Goal: Task Accomplishment & Management: Complete application form

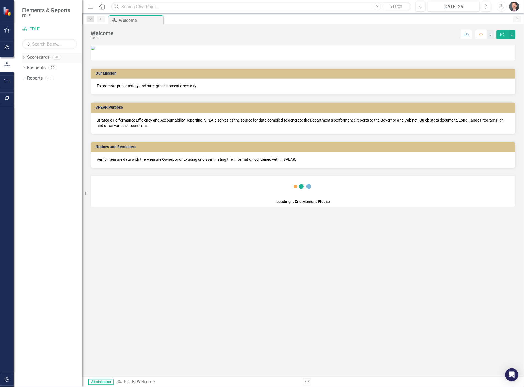
click at [24, 58] on icon "Dropdown" at bounding box center [24, 58] width 4 height 3
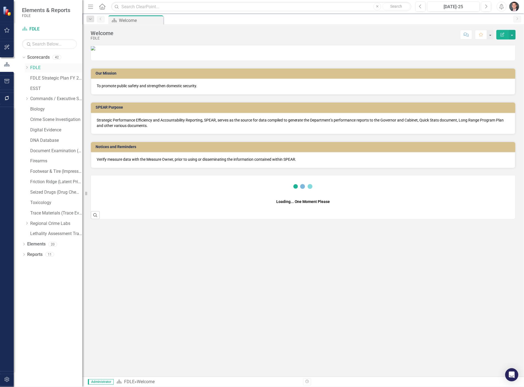
click at [26, 68] on icon "Dropdown" at bounding box center [27, 67] width 4 height 3
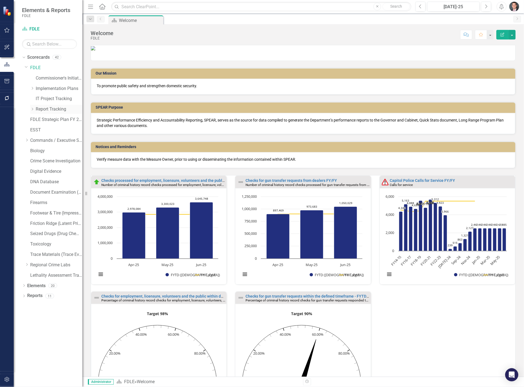
click at [31, 110] on icon "Dropdown" at bounding box center [32, 109] width 4 height 3
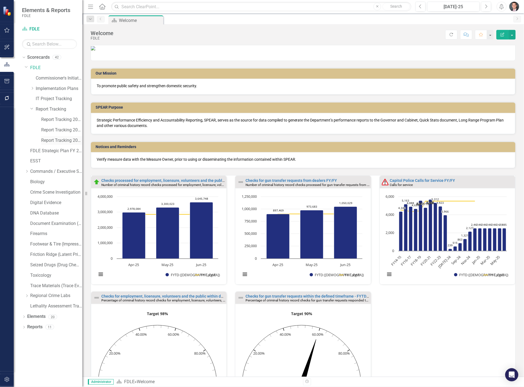
click at [47, 139] on link "Report Tracking 2025" at bounding box center [61, 141] width 41 height 6
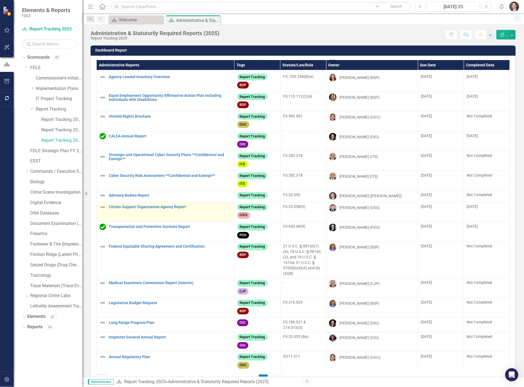
scroll to position [205, 0]
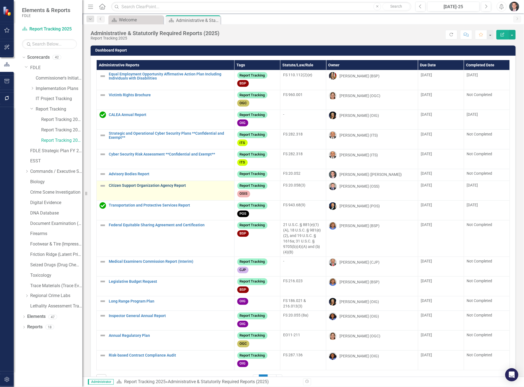
click at [146, 184] on link "Citizen Support Organization Agency Report" at bounding box center [170, 186] width 123 height 4
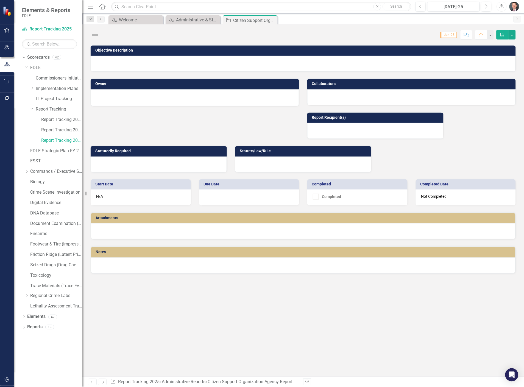
checkbox input "true"
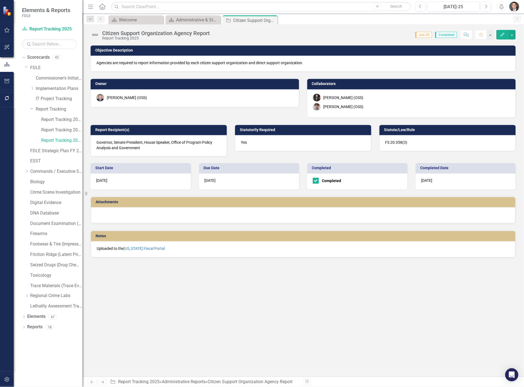
click at [95, 33] on img at bounding box center [95, 34] width 9 height 9
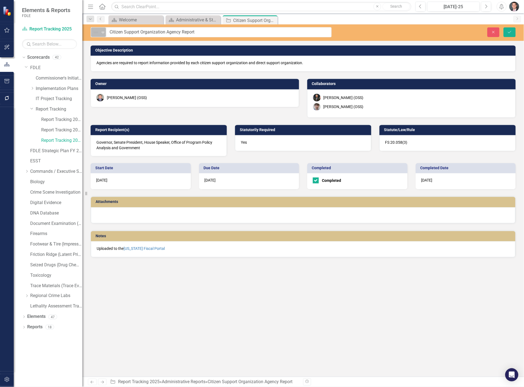
click at [96, 34] on img at bounding box center [96, 32] width 7 height 7
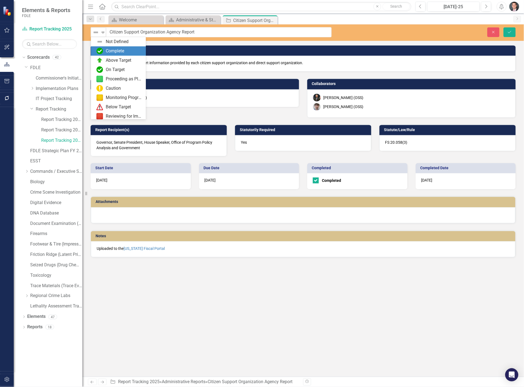
click at [114, 51] on div "Complete" at bounding box center [115, 51] width 18 height 6
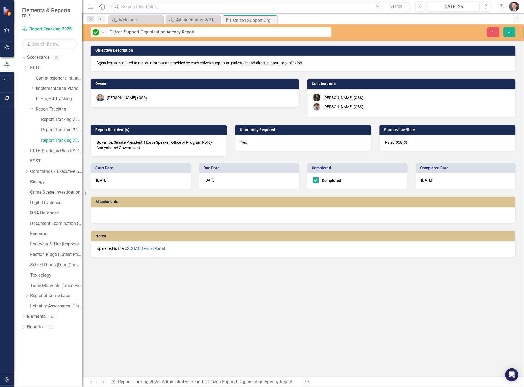
click at [121, 216] on div at bounding box center [303, 216] width 424 height 16
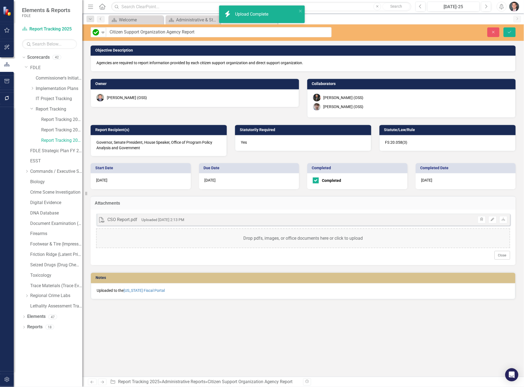
click at [424, 179] on span "8/14/25" at bounding box center [426, 180] width 11 height 4
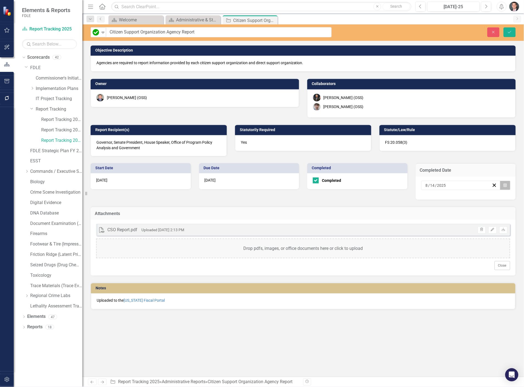
click at [505, 185] on icon "Calendar" at bounding box center [505, 186] width 3 height 4
click at [432, 199] on button "‹" at bounding box center [431, 198] width 12 height 12
click at [436, 228] on button "9" at bounding box center [434, 227] width 14 height 10
click at [508, 32] on icon "Save" at bounding box center [509, 32] width 5 height 4
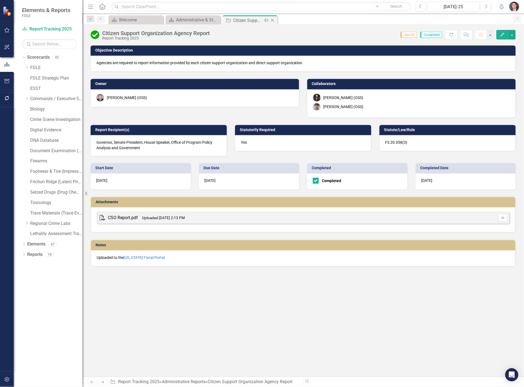
click at [273, 20] on icon "Close" at bounding box center [272, 20] width 5 height 4
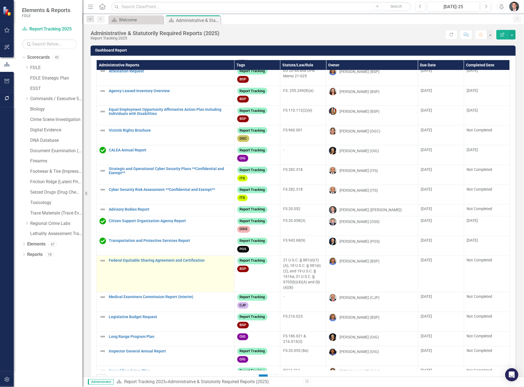
scroll to position [122, 0]
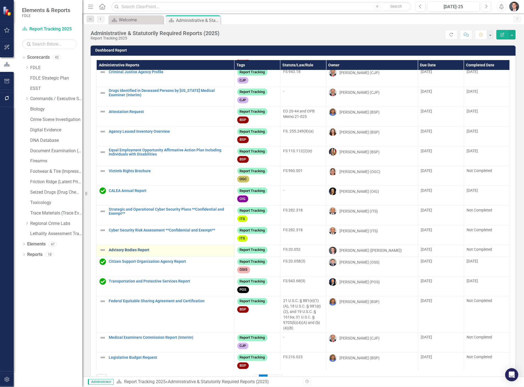
click at [141, 253] on link "Advisory Bodies Report" at bounding box center [170, 250] width 123 height 4
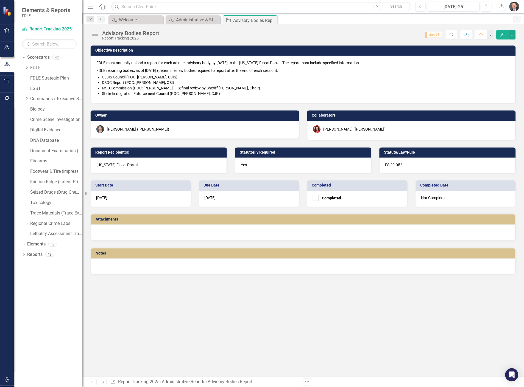
click at [143, 235] on div at bounding box center [303, 233] width 424 height 16
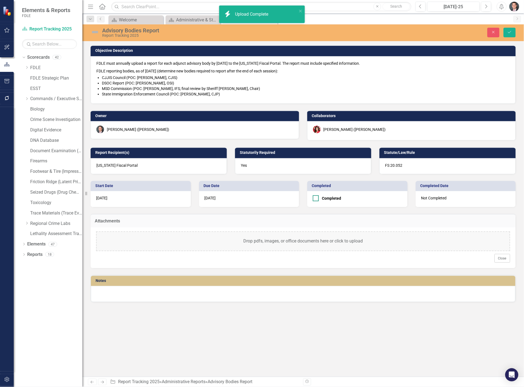
click at [317, 199] on div at bounding box center [316, 198] width 6 height 6
click at [316, 199] on input "Completed" at bounding box center [315, 197] width 4 height 4
checkbox input "true"
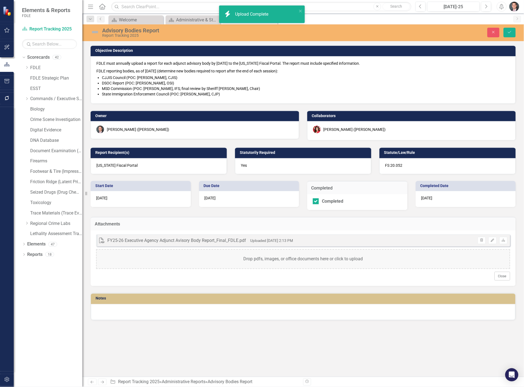
click at [432, 197] on span "8/14/25" at bounding box center [426, 198] width 11 height 4
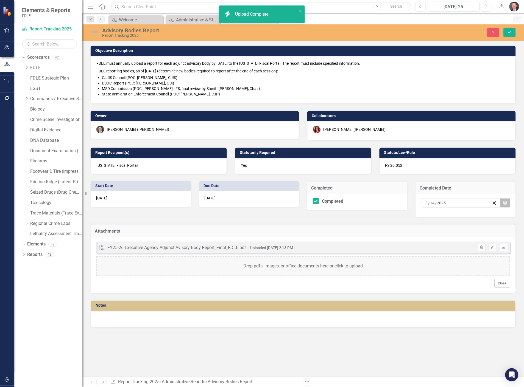
click at [505, 202] on icon "Calendar" at bounding box center [505, 203] width 3 height 4
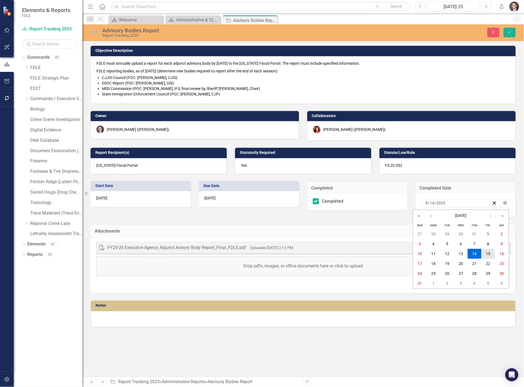
click at [487, 256] on abbr "15" at bounding box center [488, 254] width 4 height 4
click at [95, 31] on img at bounding box center [95, 32] width 9 height 9
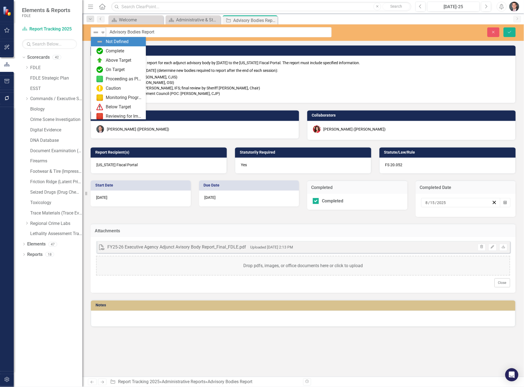
click at [95, 31] on img at bounding box center [96, 32] width 7 height 7
click at [108, 49] on div "Complete" at bounding box center [115, 51] width 18 height 6
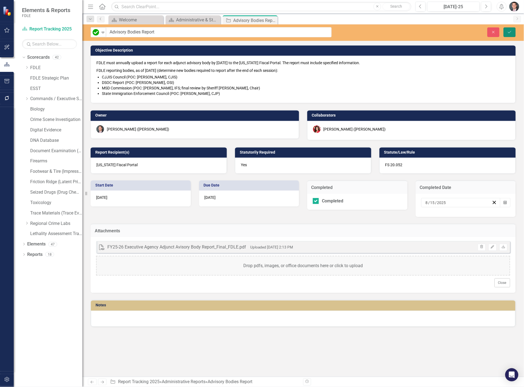
click at [509, 33] on icon "Save" at bounding box center [509, 32] width 5 height 4
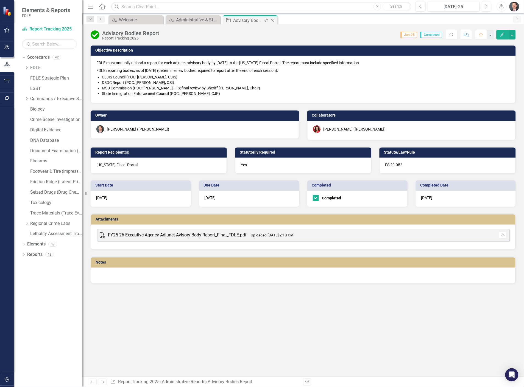
click at [273, 20] on icon at bounding box center [272, 20] width 3 height 3
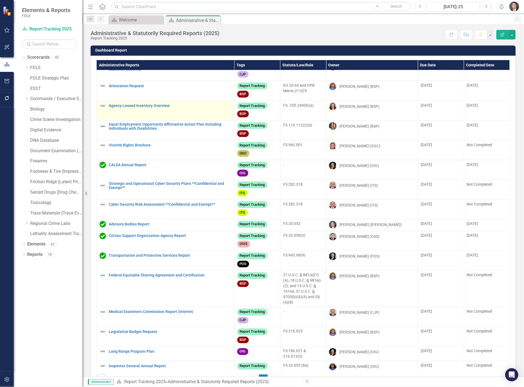
scroll to position [163, 0]
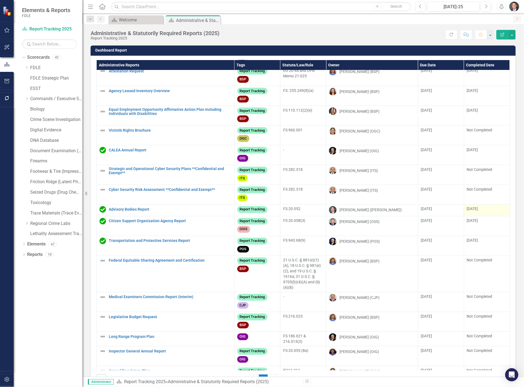
click at [470, 211] on span "8/14/25" at bounding box center [472, 209] width 11 height 4
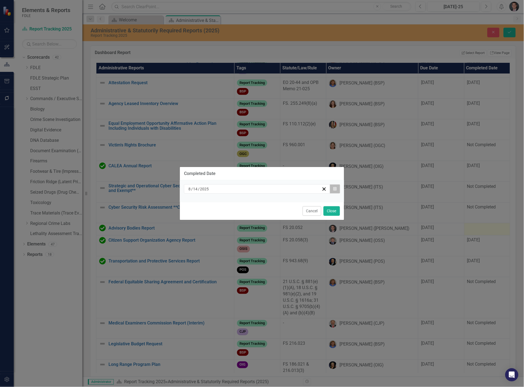
click at [337, 190] on button "Calendar" at bounding box center [335, 189] width 10 height 9
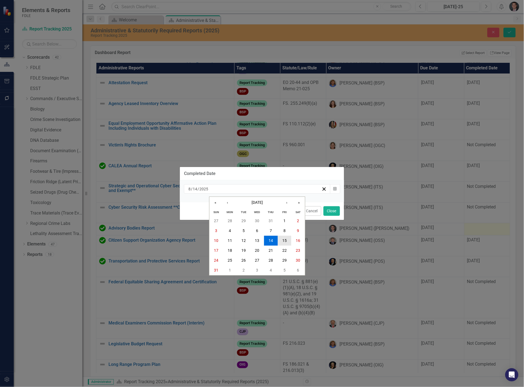
click at [287, 239] on button "15" at bounding box center [285, 241] width 14 height 10
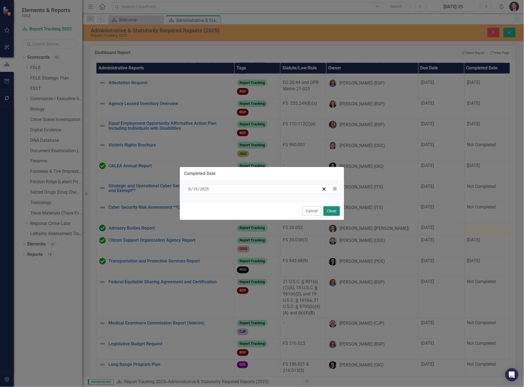
click at [335, 213] on button "Close" at bounding box center [331, 211] width 16 height 10
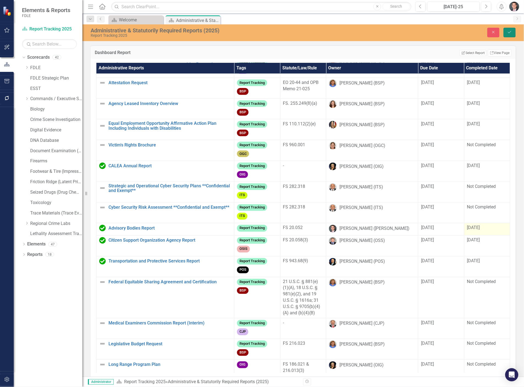
click at [513, 32] on button "Save" at bounding box center [510, 33] width 12 height 10
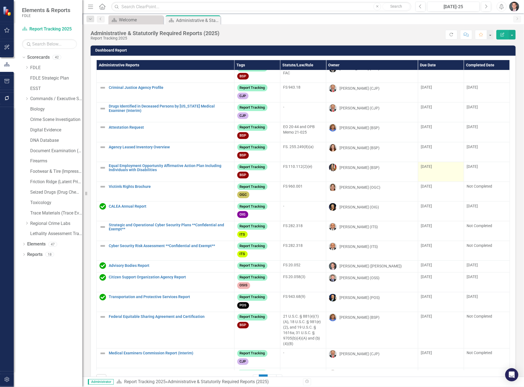
scroll to position [205, 0]
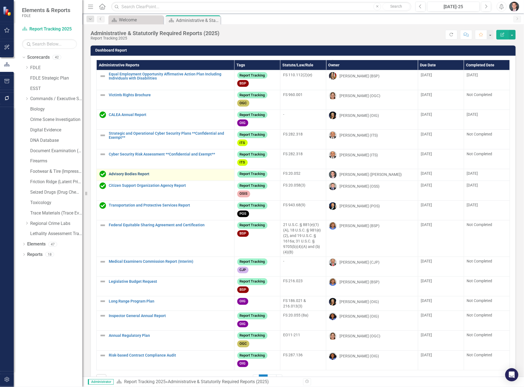
click at [133, 172] on link "Advisory Bodies Report" at bounding box center [170, 174] width 123 height 4
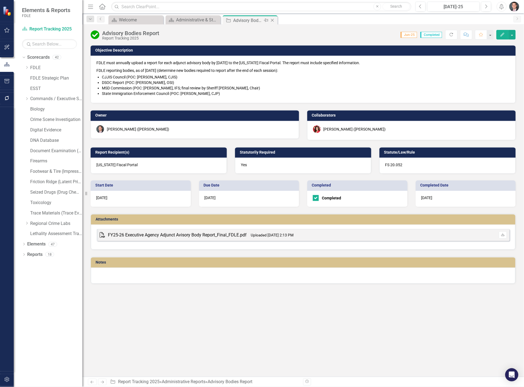
click at [272, 19] on icon at bounding box center [272, 20] width 3 height 3
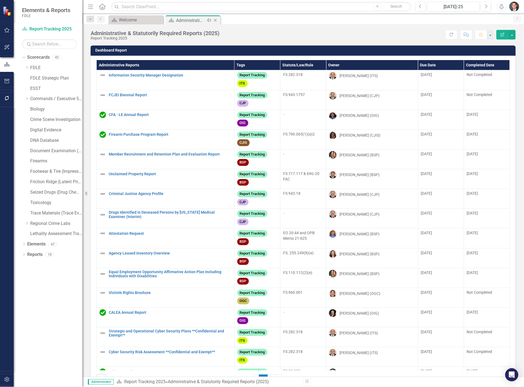
click at [188, 21] on div "Administrative & Statutorily Required Reports (2025)" at bounding box center [190, 20] width 29 height 7
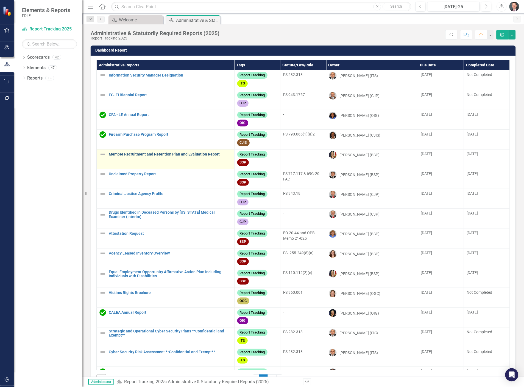
click at [125, 155] on link "Member Recruitment and Retention Plan and Evaluation Report" at bounding box center [170, 154] width 123 height 4
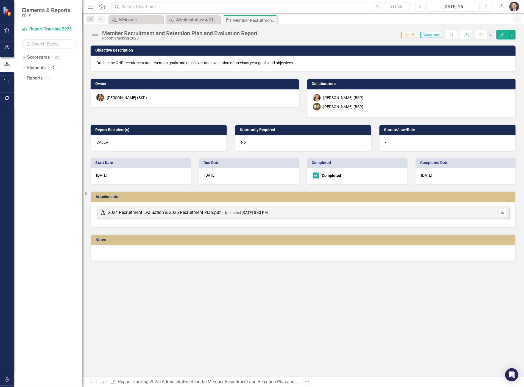
click at [96, 36] on img at bounding box center [95, 34] width 9 height 9
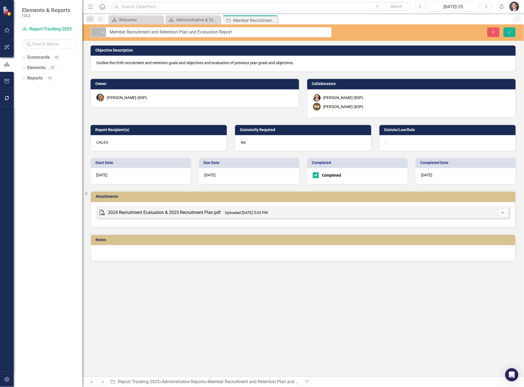
click at [95, 35] on img at bounding box center [96, 32] width 7 height 7
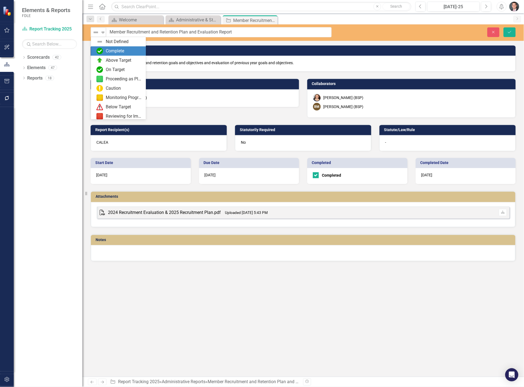
click at [106, 51] on div "Complete" at bounding box center [115, 51] width 18 height 6
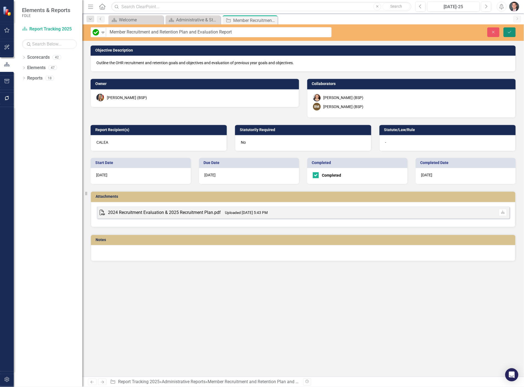
click at [514, 32] on button "Save" at bounding box center [510, 32] width 12 height 10
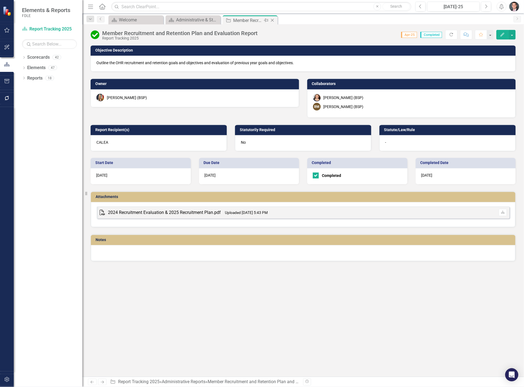
click at [271, 19] on icon "Close" at bounding box center [272, 20] width 5 height 4
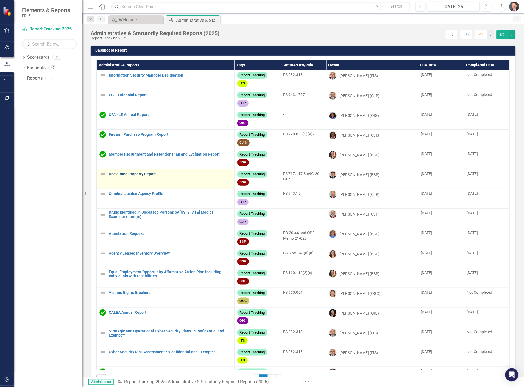
click at [114, 175] on link "Unclaimed Property Report" at bounding box center [170, 174] width 123 height 4
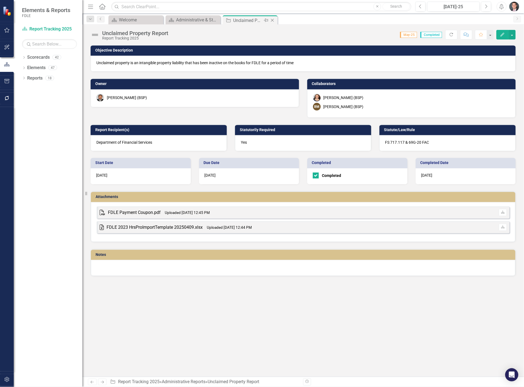
click at [273, 19] on icon "Close" at bounding box center [272, 20] width 5 height 4
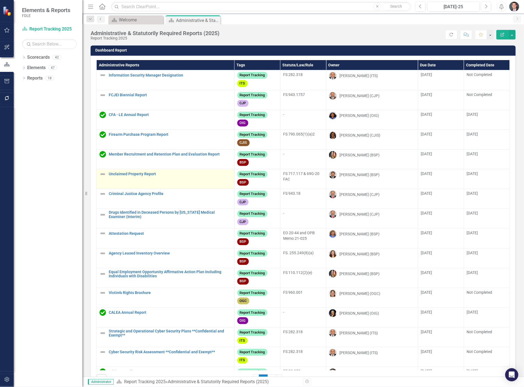
click at [104, 177] on img at bounding box center [102, 174] width 7 height 7
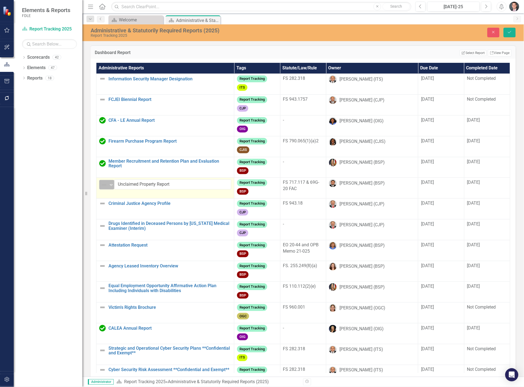
click at [106, 182] on img at bounding box center [104, 185] width 7 height 7
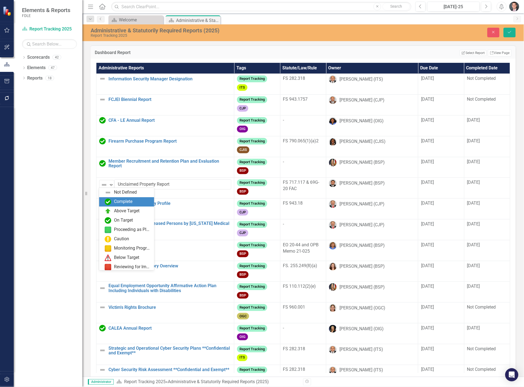
click at [114, 199] on div "Complete" at bounding box center [123, 202] width 18 height 6
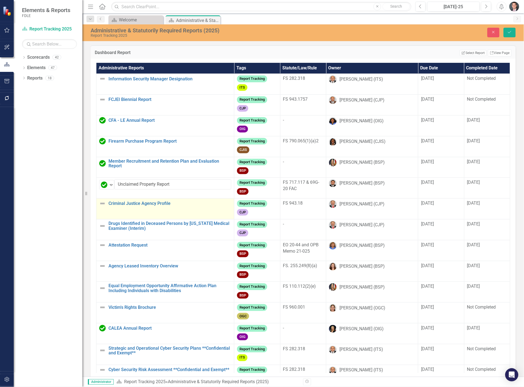
click at [102, 202] on img at bounding box center [102, 203] width 7 height 7
click at [103, 203] on img at bounding box center [104, 206] width 7 height 7
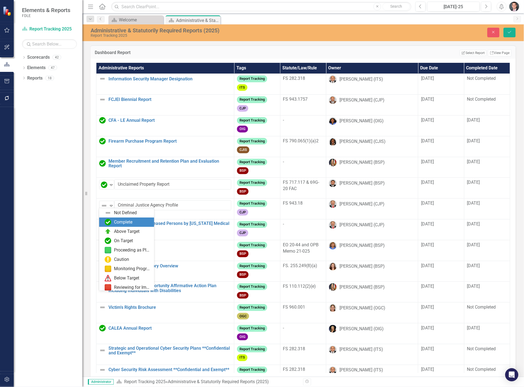
click at [115, 221] on div "Complete" at bounding box center [123, 222] width 18 height 6
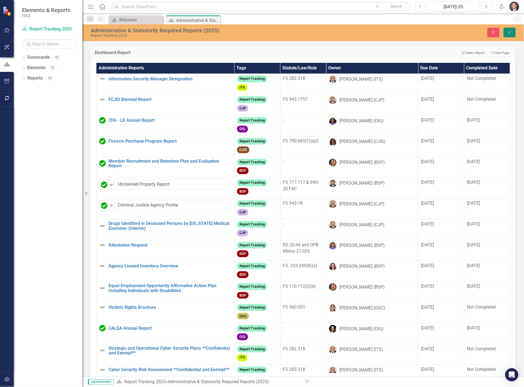
click at [509, 32] on icon "Save" at bounding box center [509, 32] width 5 height 4
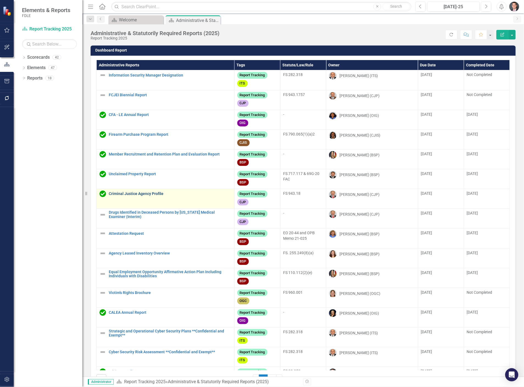
click at [156, 196] on link "Criminal Justice Agency Profile" at bounding box center [170, 194] width 123 height 4
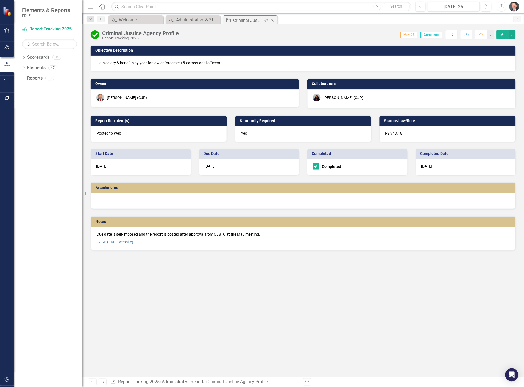
click at [273, 19] on icon at bounding box center [272, 20] width 3 height 3
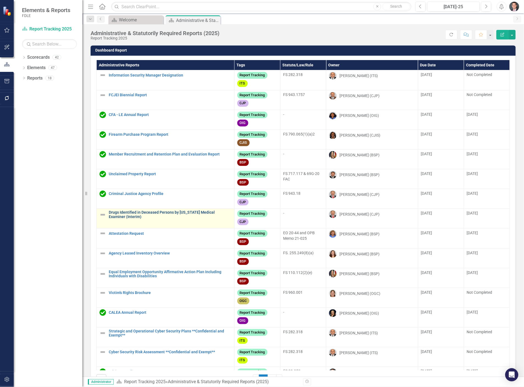
click at [133, 214] on link "Drugs Identified in Deceased Persons by [US_STATE] Medical Examiner (Interim)" at bounding box center [170, 215] width 123 height 9
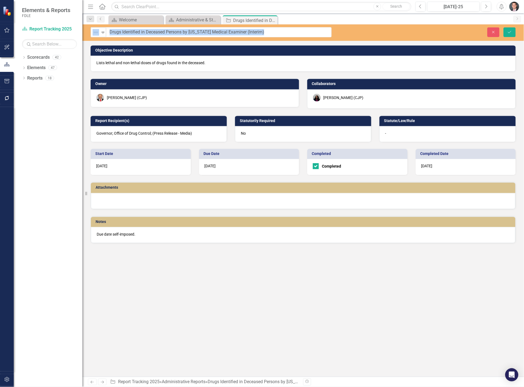
drag, startPoint x: 103, startPoint y: 32, endPoint x: 243, endPoint y: 33, distance: 140.0
drag, startPoint x: 239, startPoint y: 31, endPoint x: 89, endPoint y: 20, distance: 150.6
click at [89, 20] on div "Menu Home Search Close Search Previous [DATE]-25 Next Alerts User Edit Profile …" at bounding box center [303, 193] width 442 height 387
click at [137, 199] on div at bounding box center [303, 201] width 424 height 16
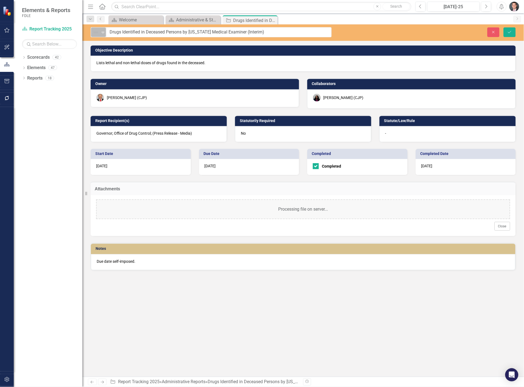
click at [94, 31] on img at bounding box center [96, 32] width 7 height 7
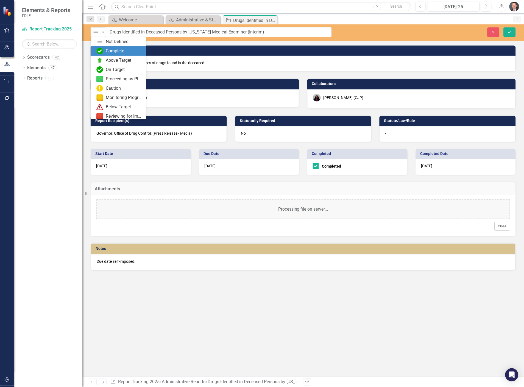
click at [100, 47] on div "Complete" at bounding box center [118, 50] width 55 height 9
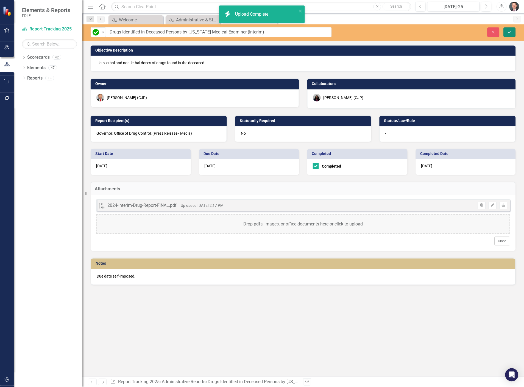
click at [513, 33] on button "Save" at bounding box center [510, 32] width 12 height 10
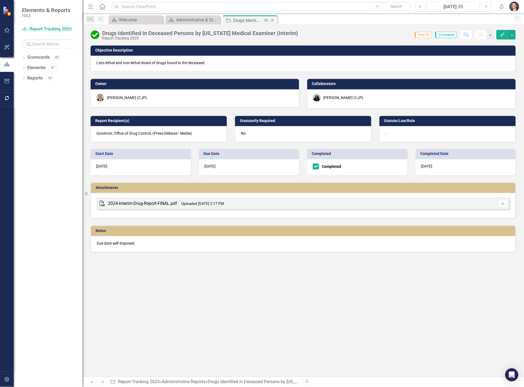
click at [272, 21] on icon "Close" at bounding box center [272, 20] width 5 height 4
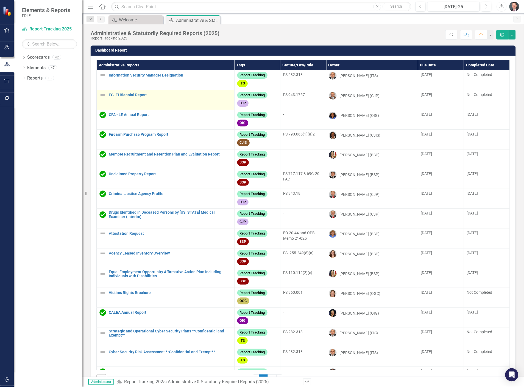
click at [102, 95] on img at bounding box center [102, 95] width 7 height 7
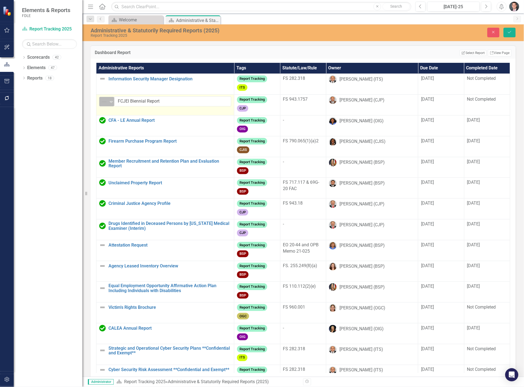
click at [109, 100] on icon "Expand" at bounding box center [110, 102] width 5 height 4
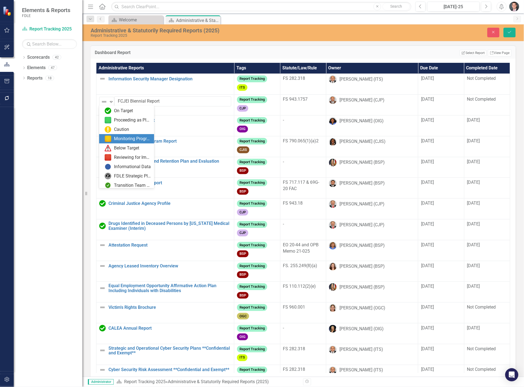
scroll to position [40, 0]
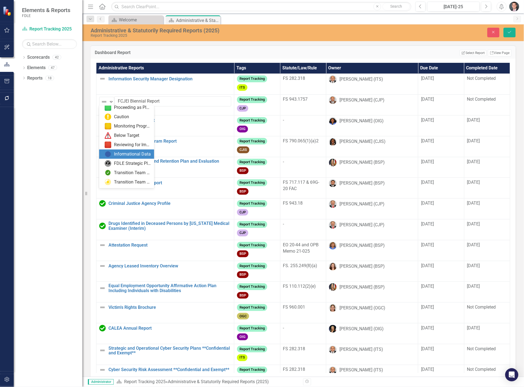
click at [123, 155] on div "Informational Data" at bounding box center [132, 154] width 37 height 6
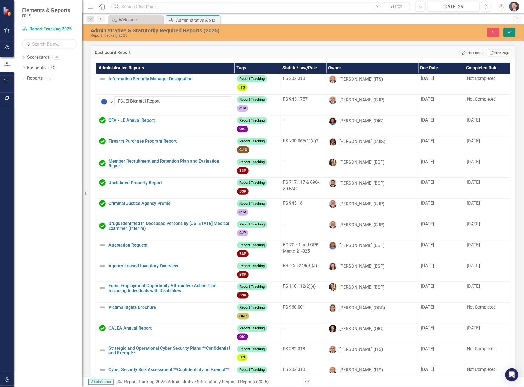
click at [508, 34] on button "Save" at bounding box center [510, 33] width 12 height 10
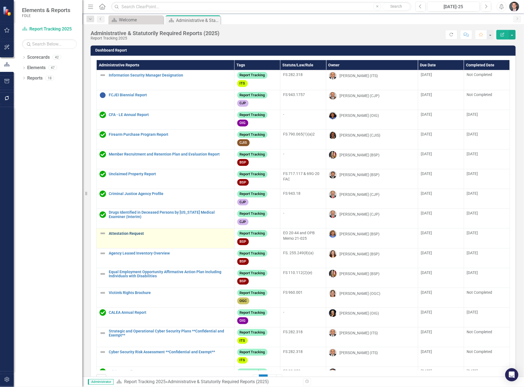
click at [125, 236] on link "Attestation Request" at bounding box center [170, 234] width 123 height 4
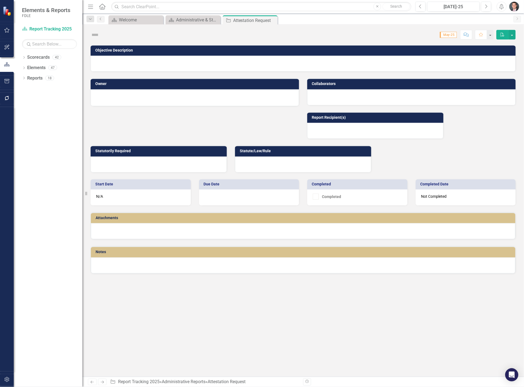
checkbox input "true"
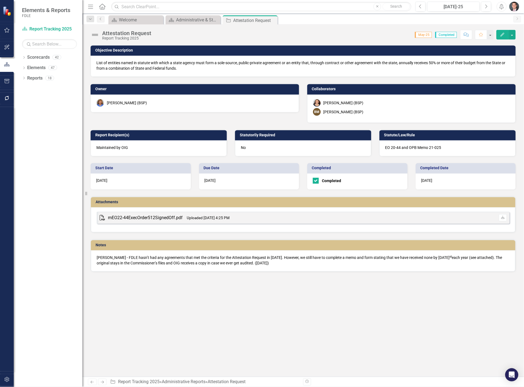
click at [97, 32] on img at bounding box center [95, 34] width 9 height 9
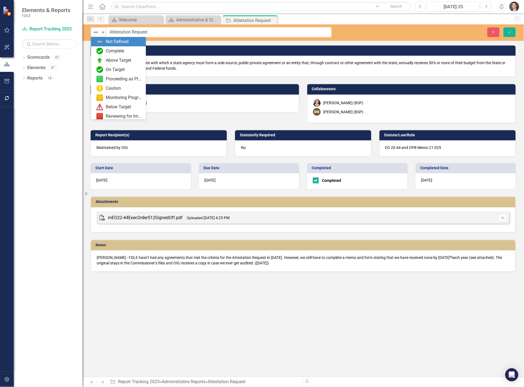
click at [96, 35] on img at bounding box center [96, 32] width 7 height 7
click at [109, 48] on div "Complete" at bounding box center [119, 51] width 46 height 7
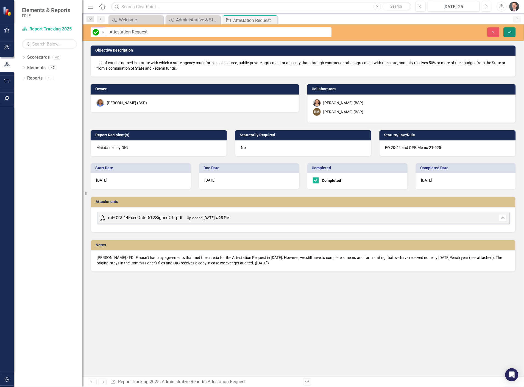
click at [513, 30] on button "Save" at bounding box center [510, 32] width 12 height 10
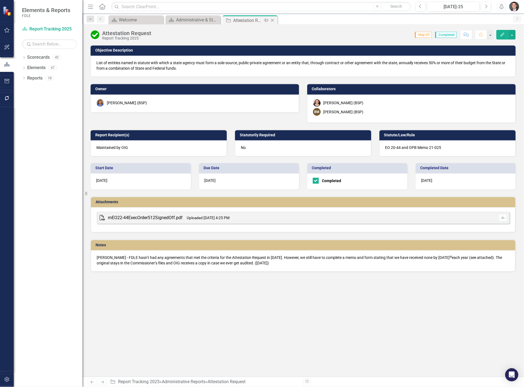
click at [273, 19] on icon "Close" at bounding box center [272, 20] width 5 height 4
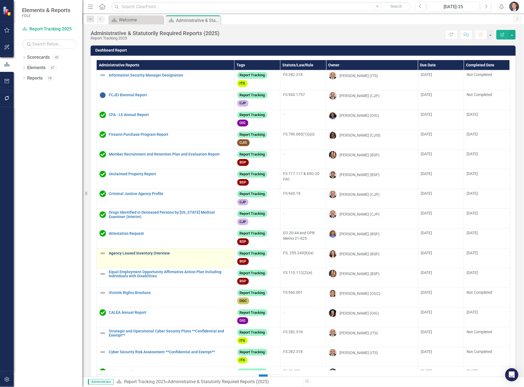
click at [142, 256] on link "Agency Leased Inventory Overview" at bounding box center [170, 254] width 123 height 4
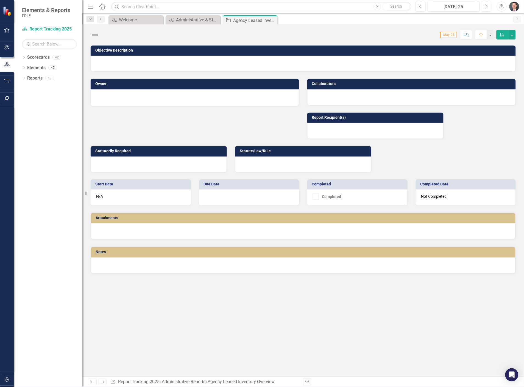
checkbox input "true"
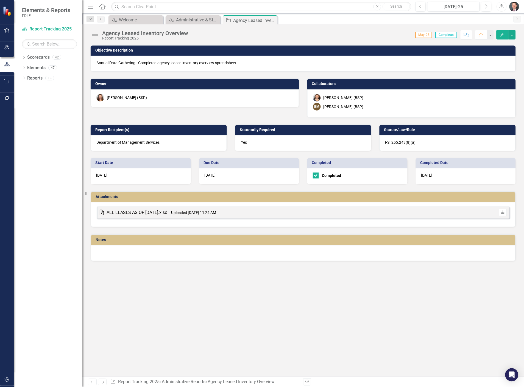
click at [95, 34] on img at bounding box center [95, 34] width 9 height 9
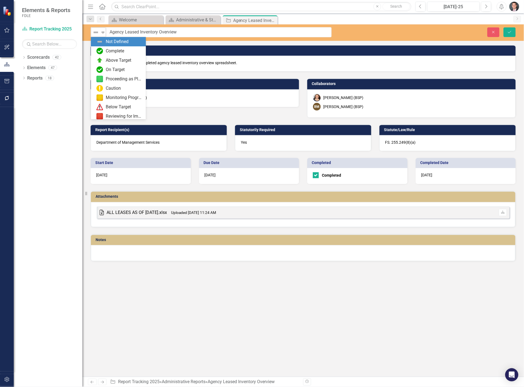
click at [96, 35] on img at bounding box center [96, 32] width 7 height 7
click at [106, 48] on div "Complete" at bounding box center [115, 51] width 18 height 6
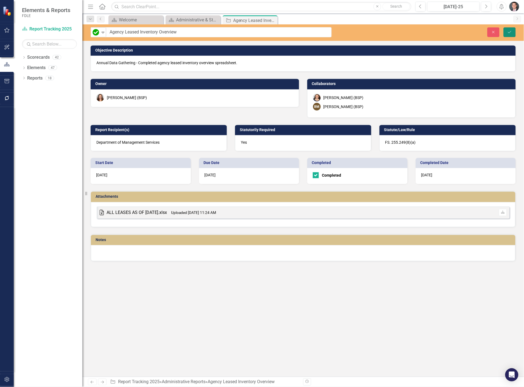
click at [510, 33] on icon "Save" at bounding box center [509, 32] width 5 height 4
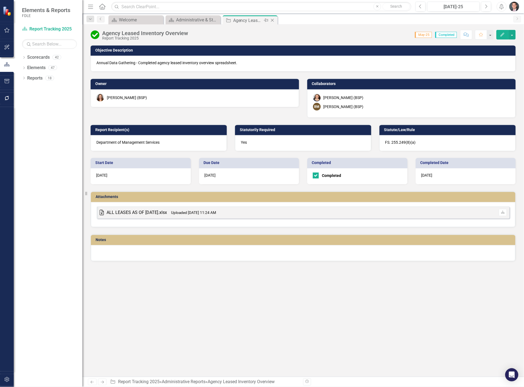
click at [273, 20] on icon "Close" at bounding box center [272, 20] width 5 height 4
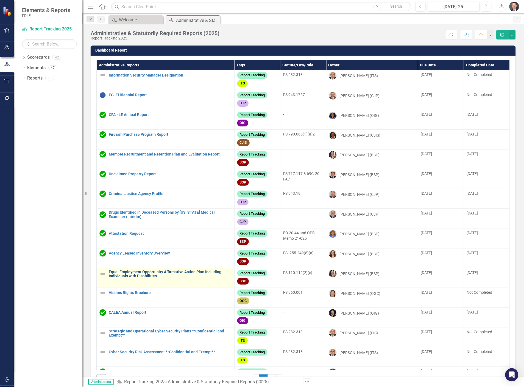
click at [135, 275] on link "Equal Employment Opportunity Affirmative Action Plan Including Individuals with…" at bounding box center [170, 274] width 123 height 9
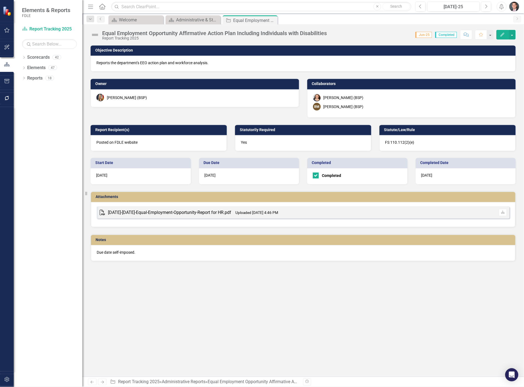
click at [95, 35] on img at bounding box center [95, 34] width 9 height 9
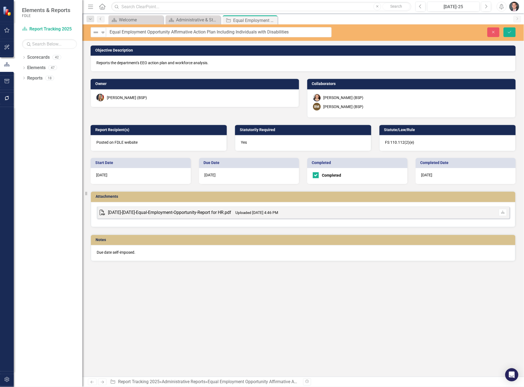
click at [95, 35] on img at bounding box center [96, 32] width 7 height 7
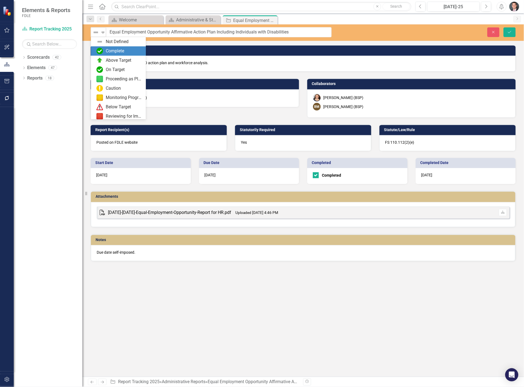
click at [103, 49] on div "Complete" at bounding box center [119, 51] width 46 height 7
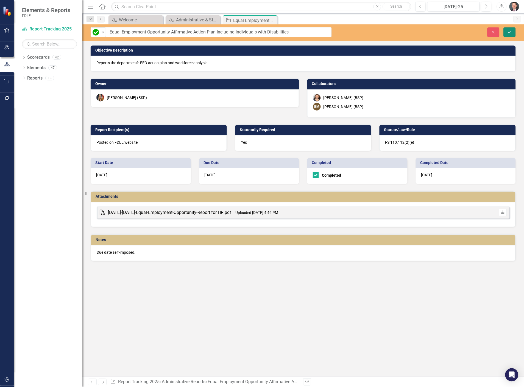
click at [511, 31] on icon "Save" at bounding box center [509, 32] width 5 height 4
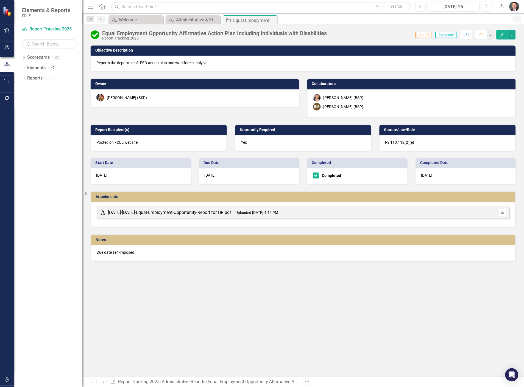
click at [0, 0] on icon at bounding box center [0, 0] width 0 height 0
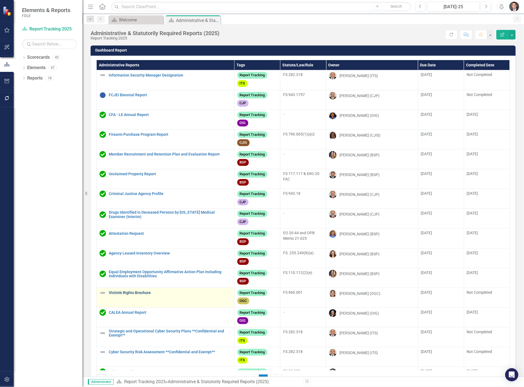
click at [133, 295] on link "Victim's Rights Brochure" at bounding box center [170, 293] width 123 height 4
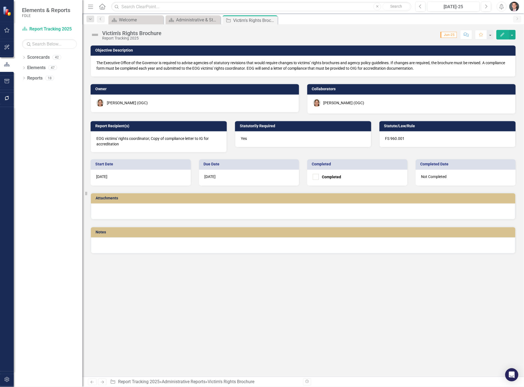
click at [339, 101] on div "[PERSON_NAME] (OGC)" at bounding box center [343, 102] width 41 height 5
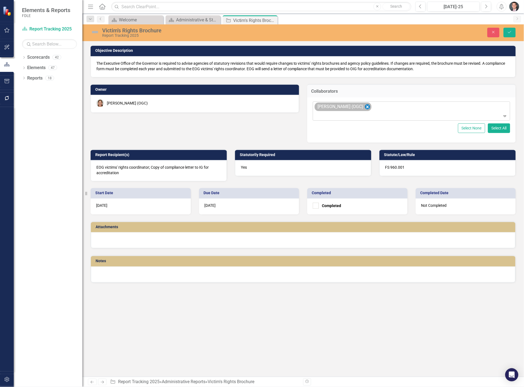
click at [365, 107] on icon "Remove Kate Holmes (OGC)" at bounding box center [367, 107] width 5 height 7
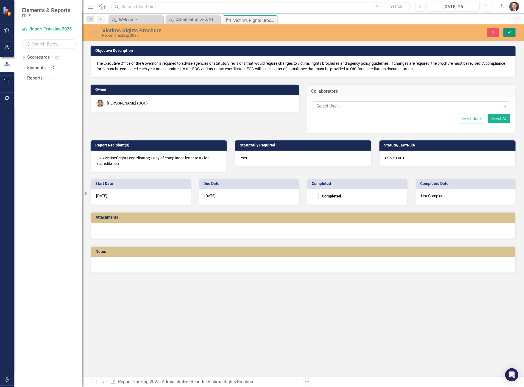
click at [512, 31] on icon "Save" at bounding box center [509, 32] width 5 height 4
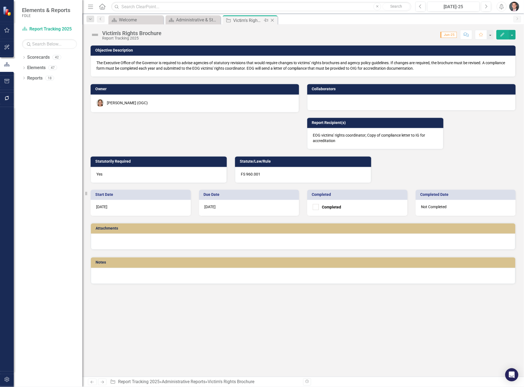
click at [272, 20] on icon at bounding box center [272, 20] width 3 height 3
